Goal: Information Seeking & Learning: Find specific page/section

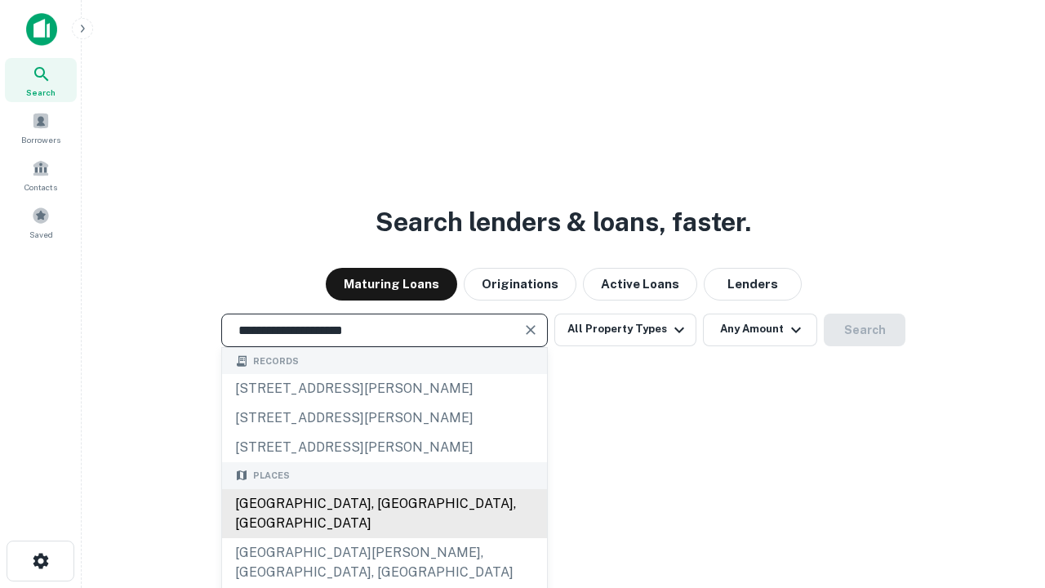
click at [384, 538] on div "[GEOGRAPHIC_DATA], [GEOGRAPHIC_DATA], [GEOGRAPHIC_DATA]" at bounding box center [384, 513] width 325 height 49
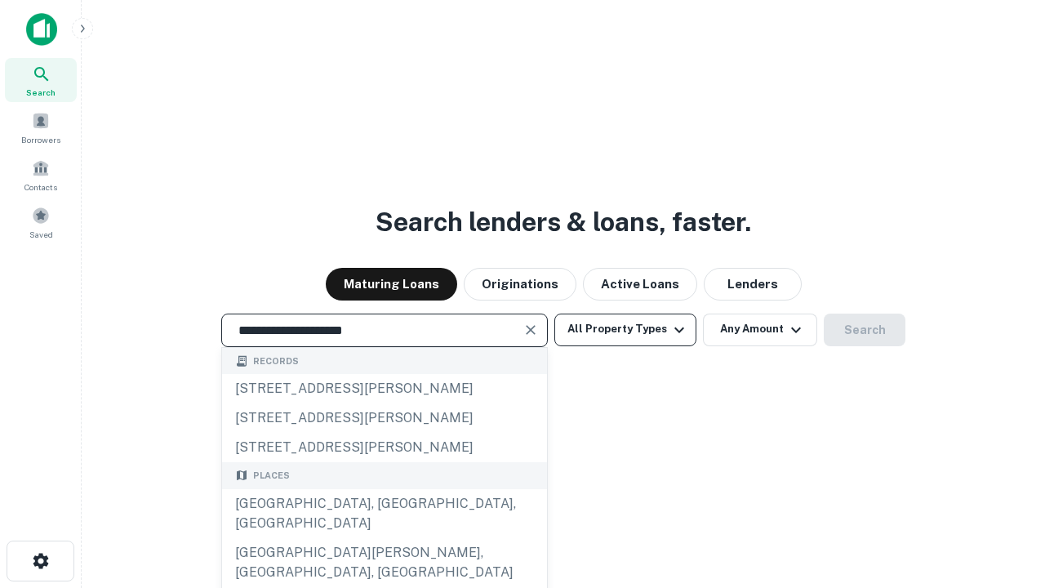
type input "**********"
click at [626, 329] on button "All Property Types" at bounding box center [626, 330] width 142 height 33
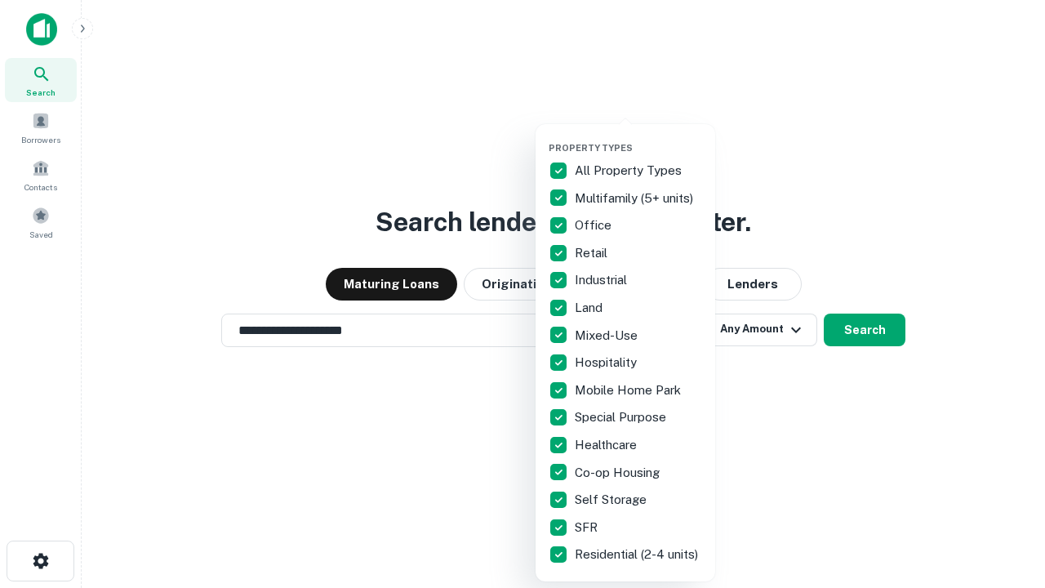
click at [639, 137] on button "button" at bounding box center [639, 137] width 180 height 1
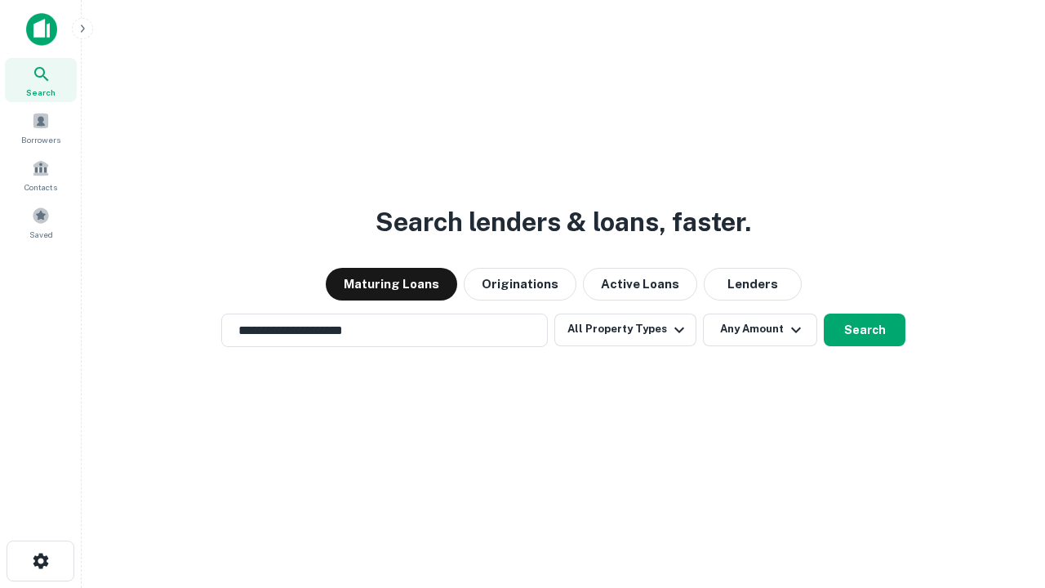
scroll to position [25, 0]
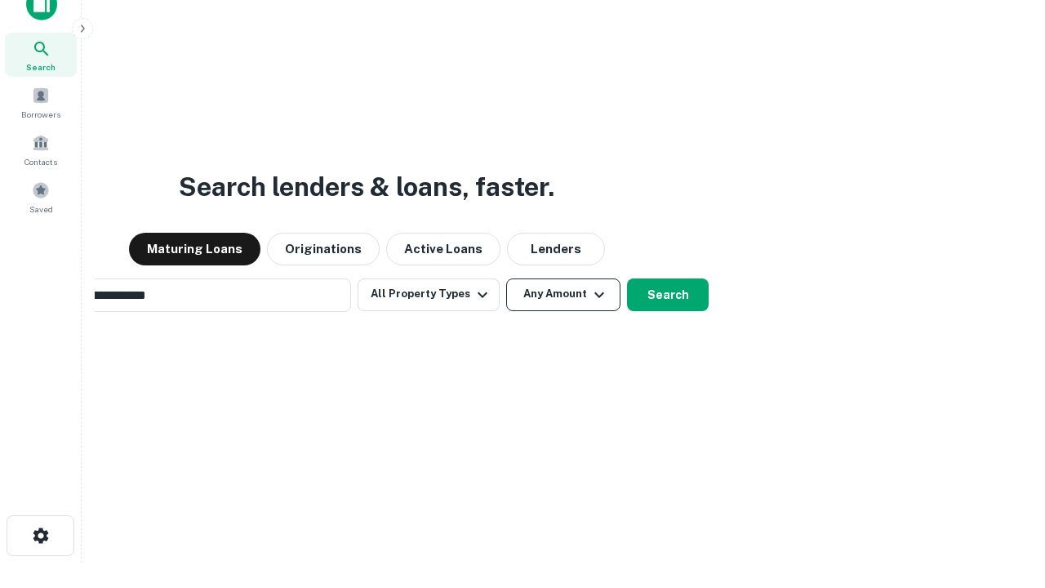
click at [506, 278] on button "Any Amount" at bounding box center [563, 294] width 114 height 33
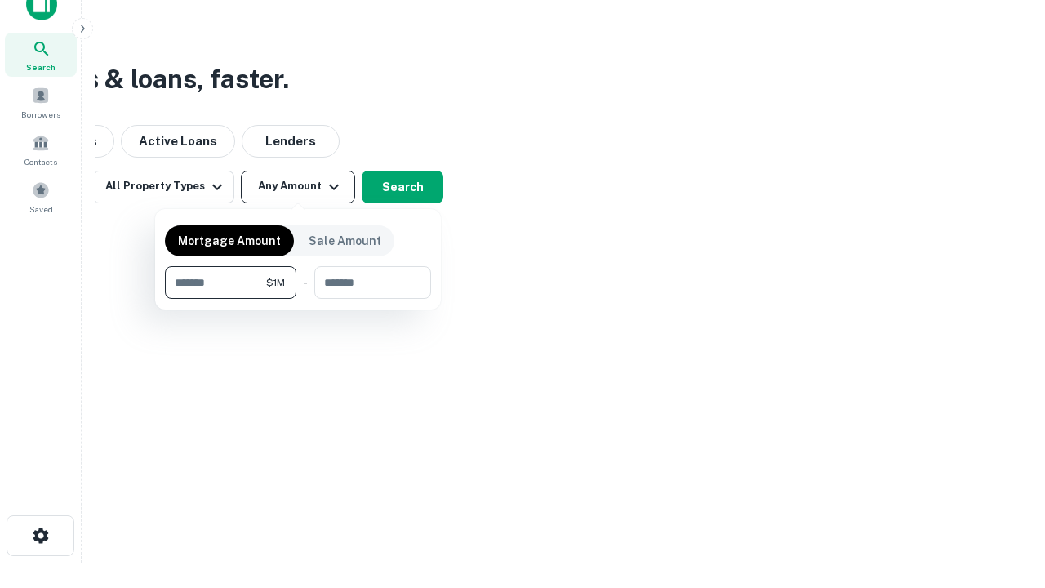
scroll to position [26, 0]
type input "*******"
click at [298, 299] on button "button" at bounding box center [298, 299] width 266 height 1
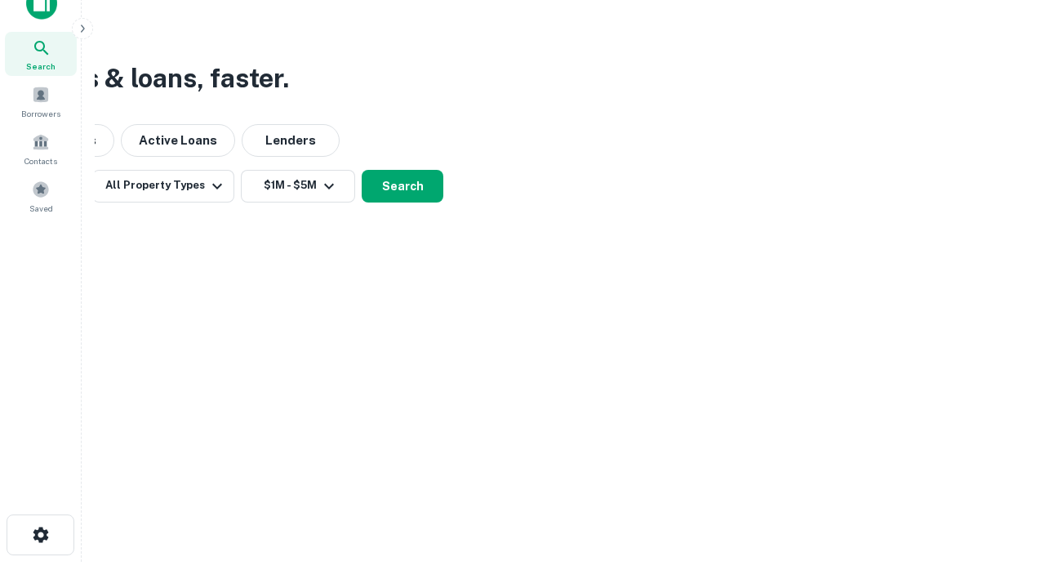
scroll to position [25, 0]
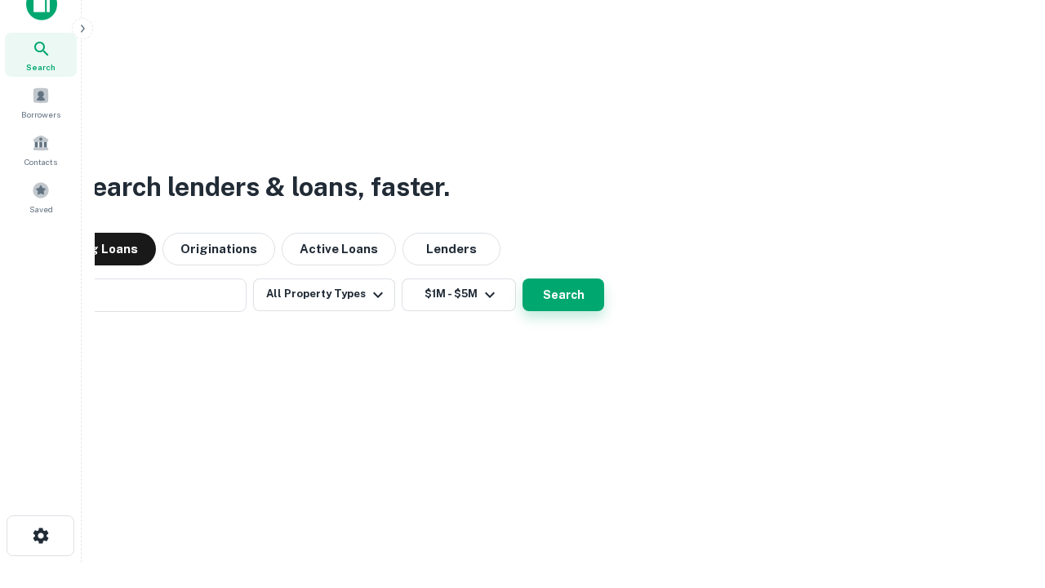
click at [523, 278] on button "Search" at bounding box center [564, 294] width 82 height 33
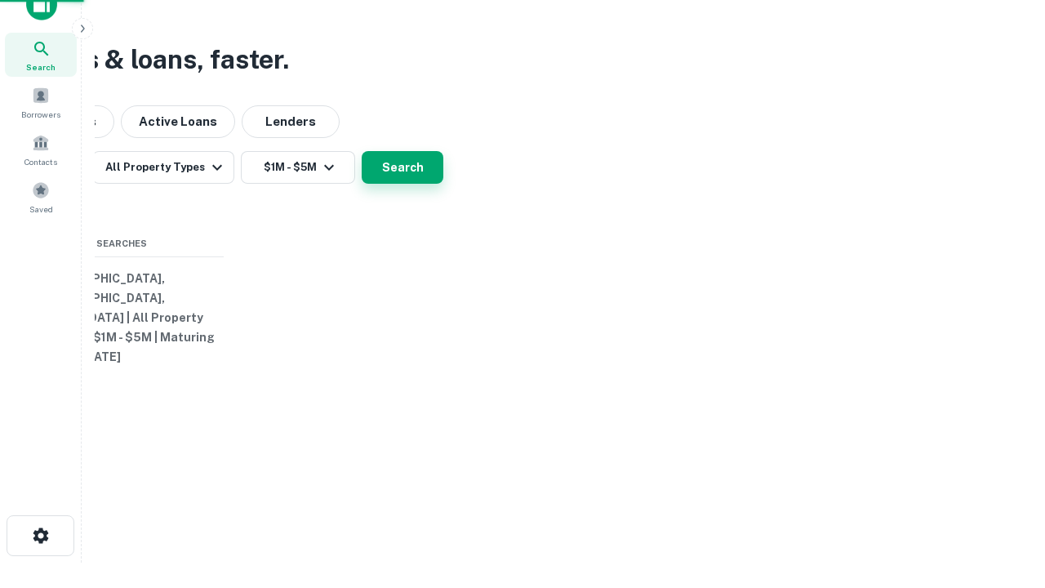
scroll to position [26, 0]
